Goal: Information Seeking & Learning: Compare options

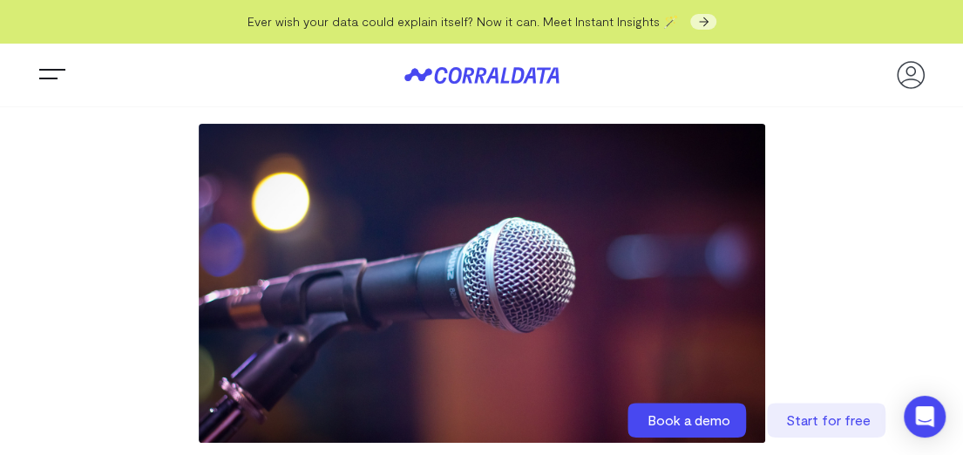
click at [59, 63] on button "Trigger Menu" at bounding box center [52, 75] width 35 height 35
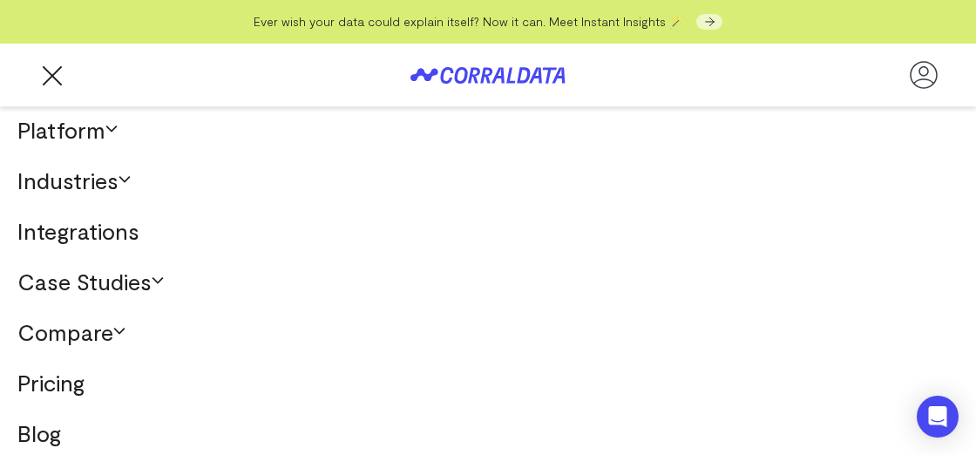
scroll to position [14, 0]
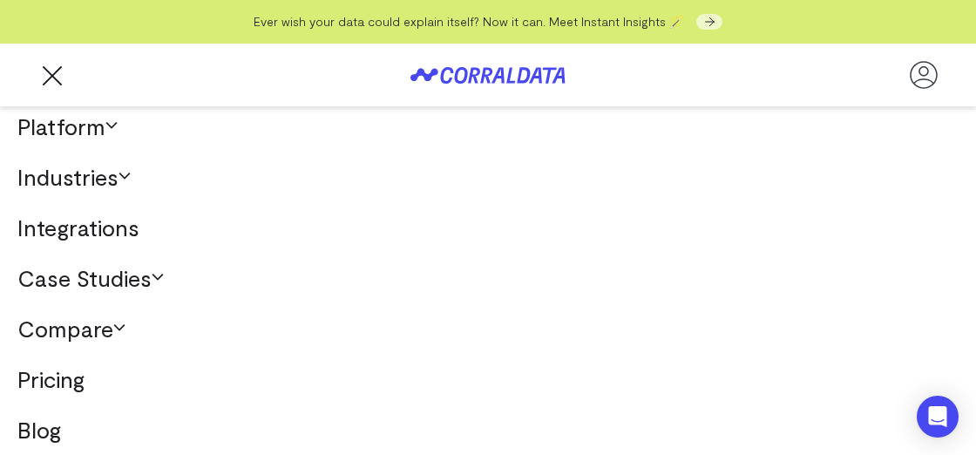
click at [114, 173] on link "Industries" at bounding box center [488, 177] width 976 height 51
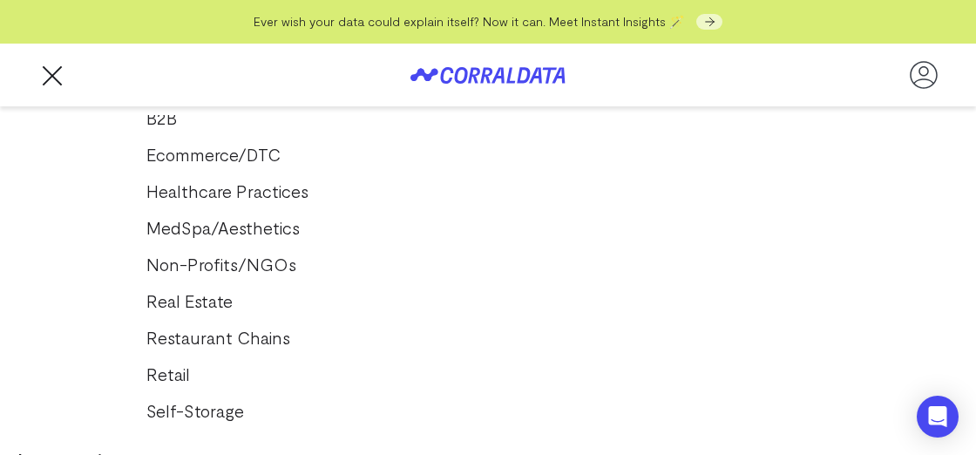
scroll to position [188, 0]
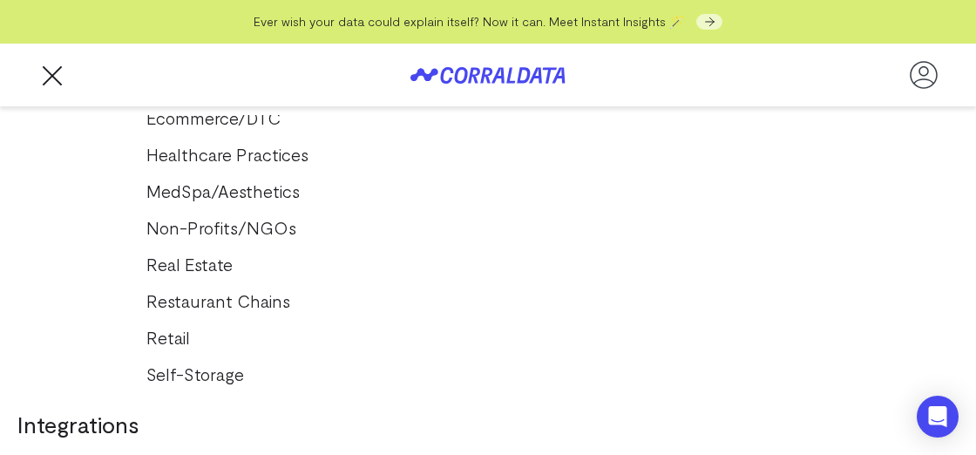
click at [221, 159] on link "Healthcare Practices" at bounding box center [488, 154] width 718 height 28
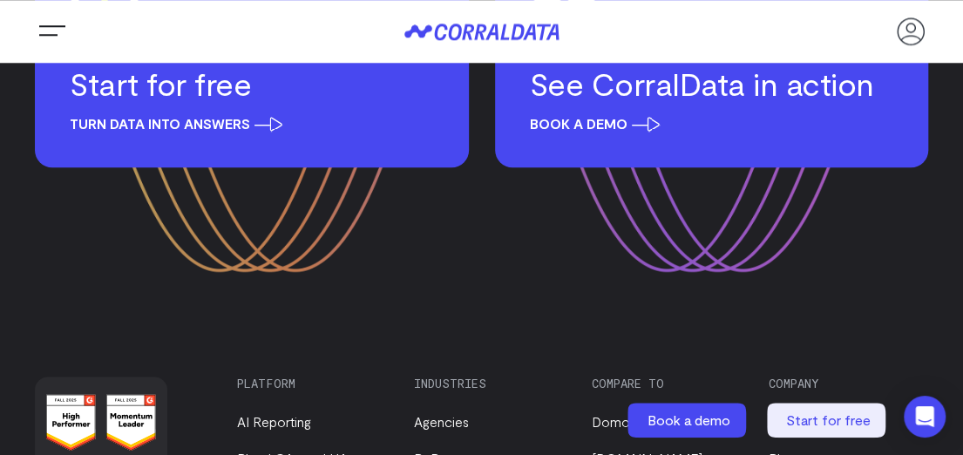
scroll to position [6710, 0]
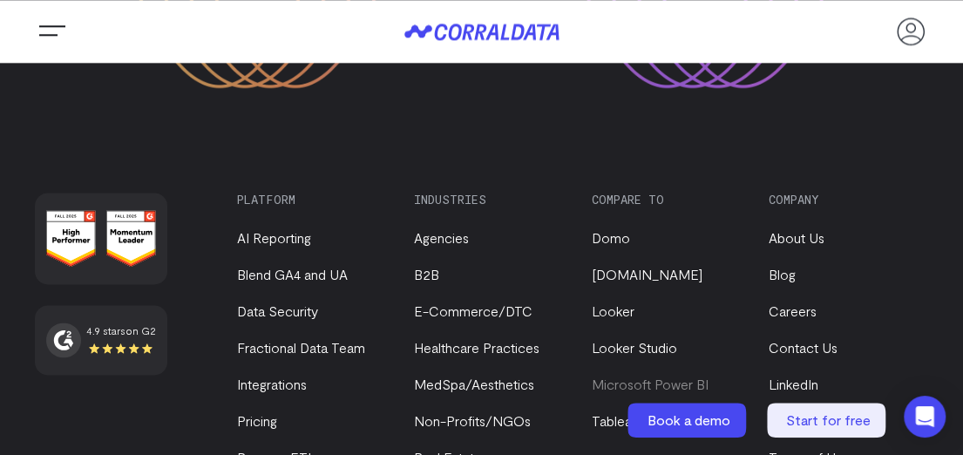
click at [661, 376] on link "Microsoft Power BI" at bounding box center [650, 384] width 117 height 17
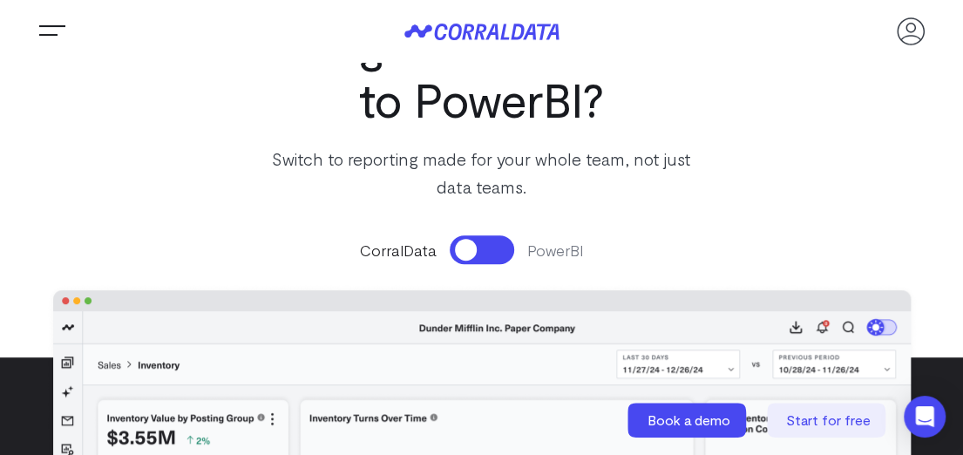
scroll to position [174, 0]
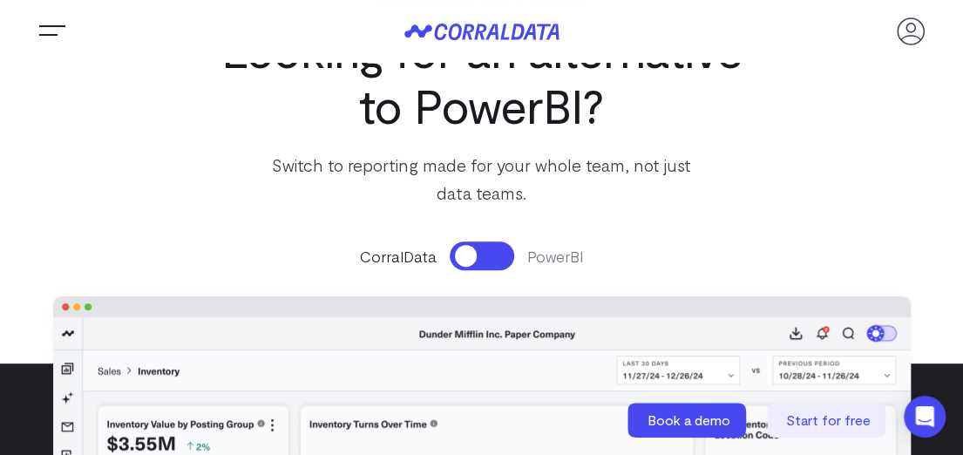
click at [493, 261] on button at bounding box center [482, 255] width 64 height 29
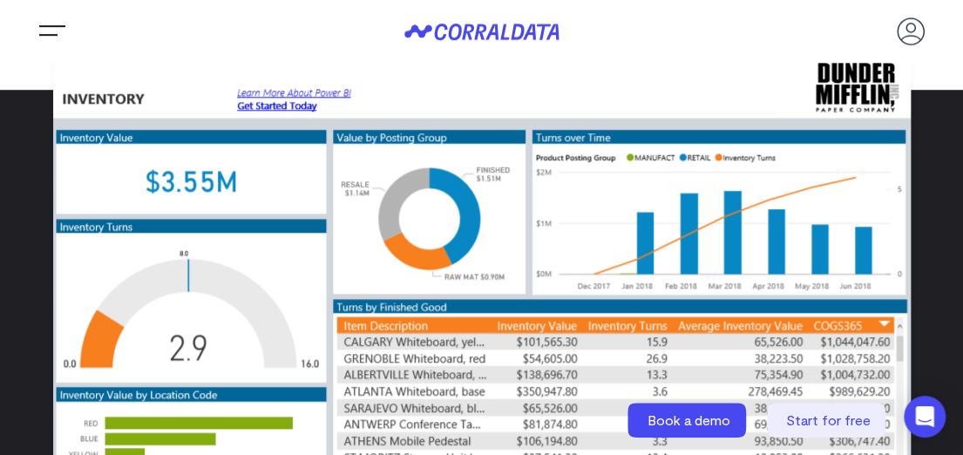
scroll to position [349, 0]
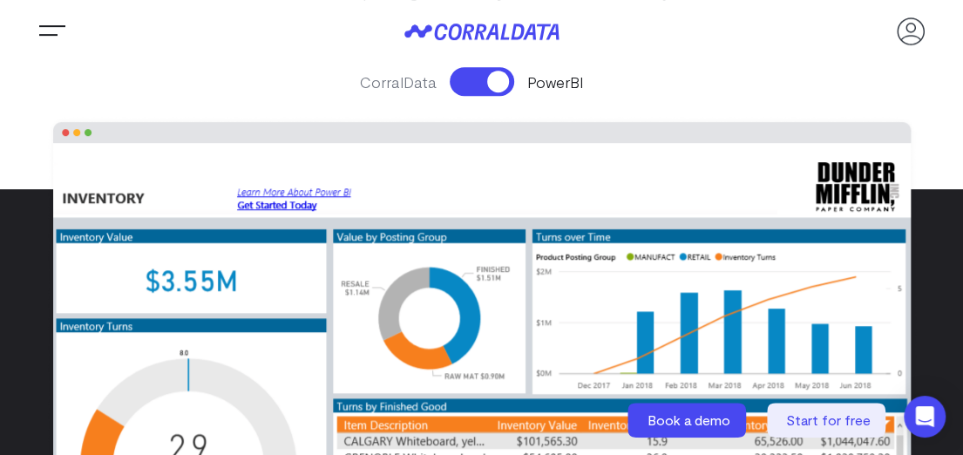
click at [462, 81] on button at bounding box center [482, 81] width 64 height 29
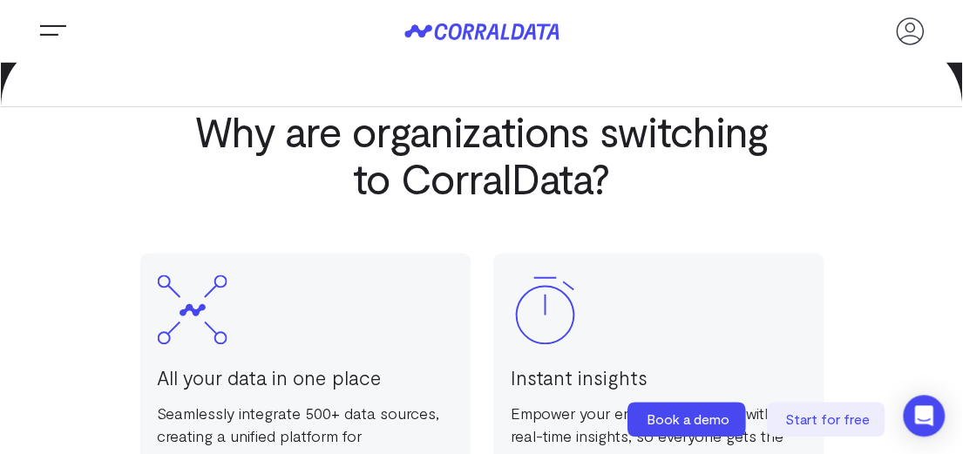
scroll to position [1133, 0]
